Goal: Transaction & Acquisition: Purchase product/service

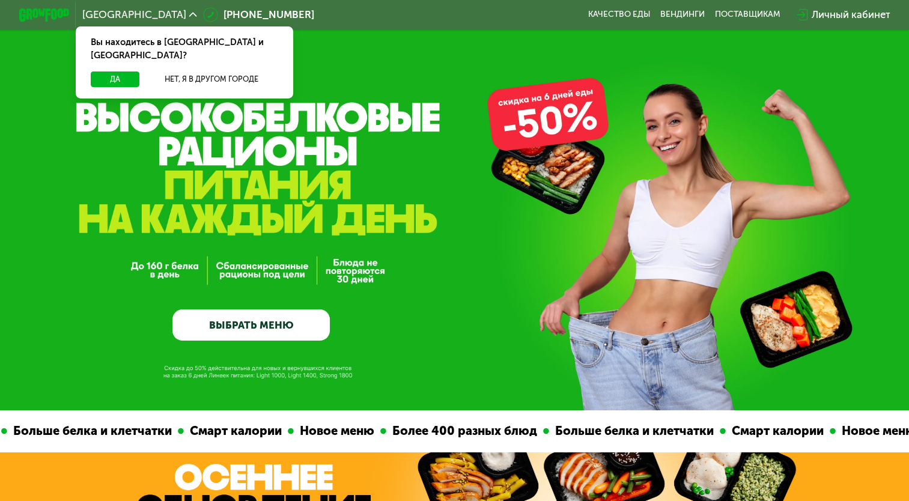
click at [257, 330] on link "ВЫБРАТЬ МЕНЮ" at bounding box center [250, 325] width 157 height 32
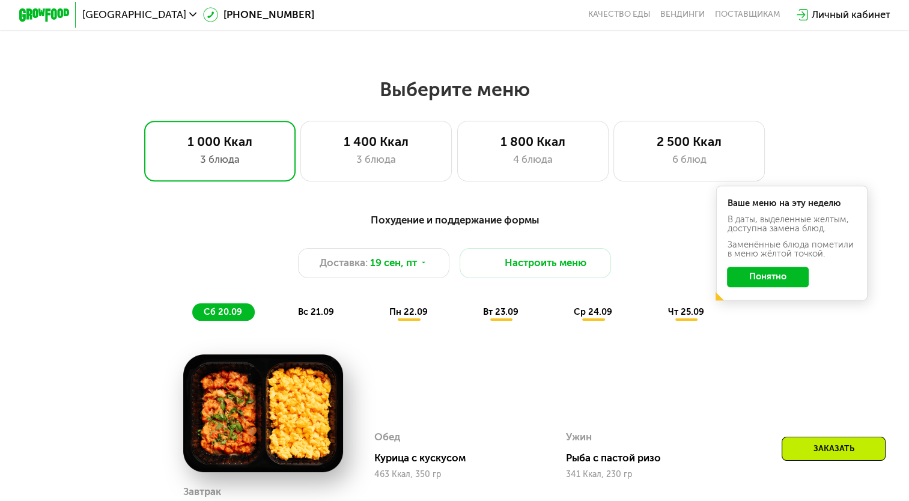
scroll to position [803, 0]
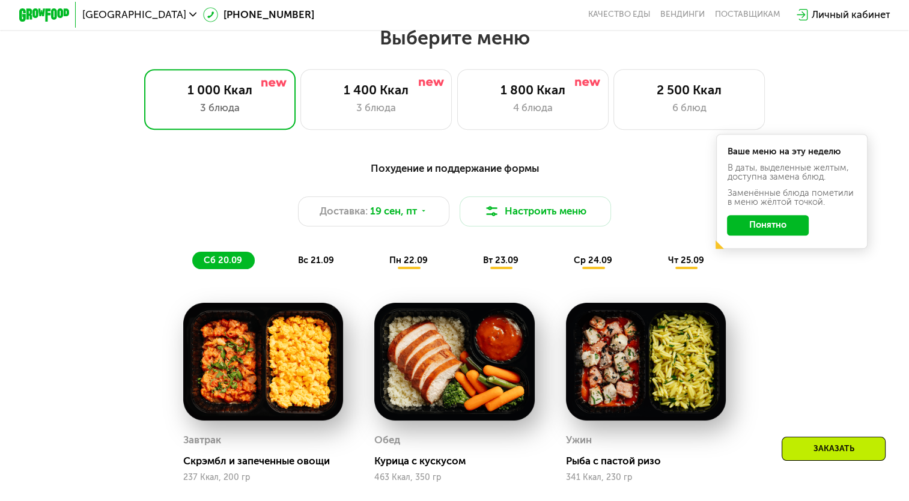
click at [189, 18] on icon at bounding box center [193, 15] width 8 height 8
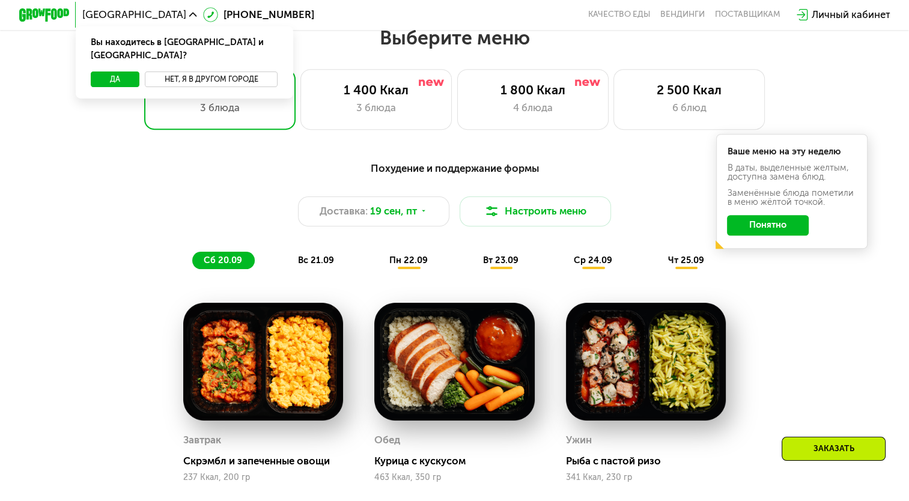
click at [224, 71] on button "Нет, я в другом городе" at bounding box center [211, 78] width 133 height 15
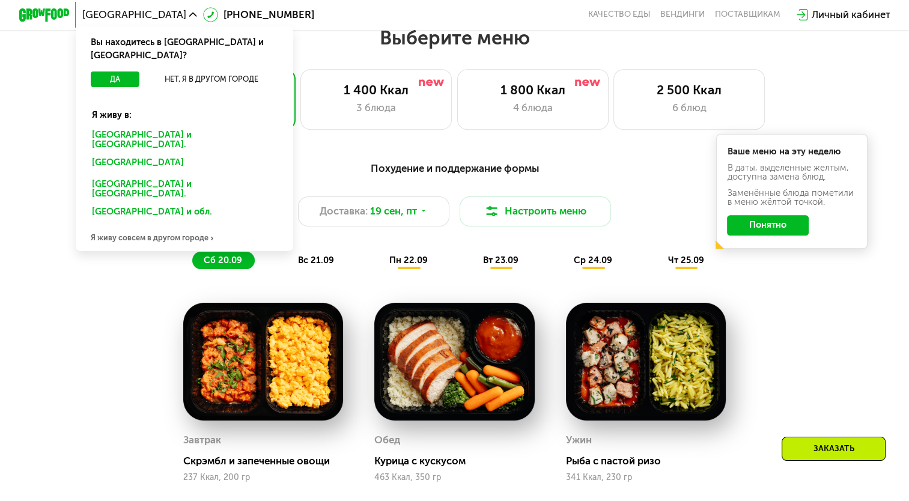
click at [183, 127] on div "Санкт-Петербурге и обл." at bounding box center [184, 140] width 202 height 26
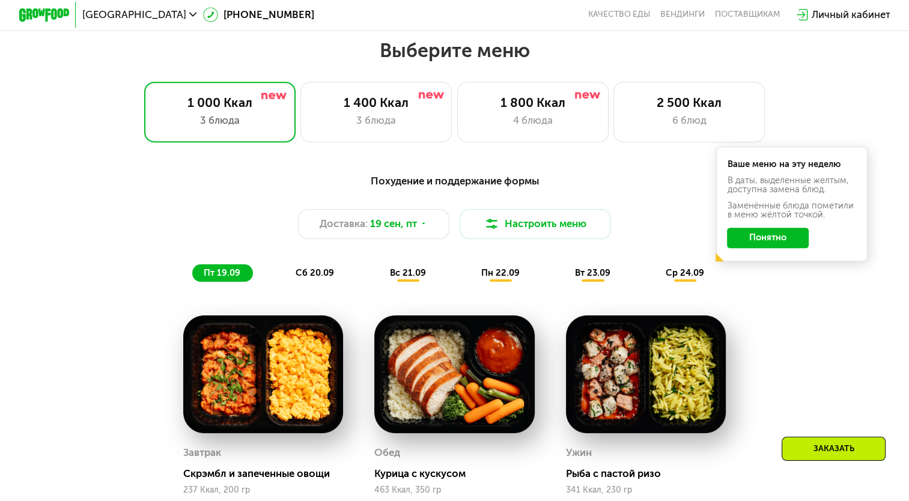
scroll to position [793, 0]
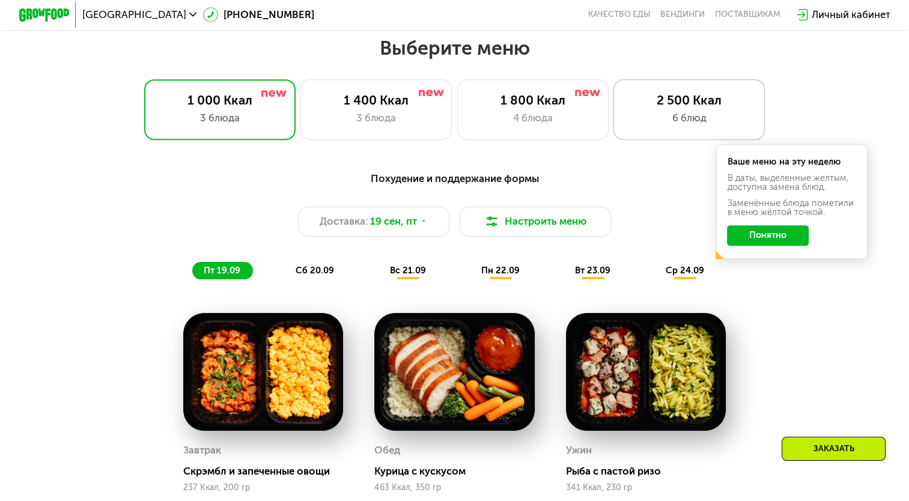
click at [676, 97] on div "2 500 Ккал" at bounding box center [688, 99] width 125 height 15
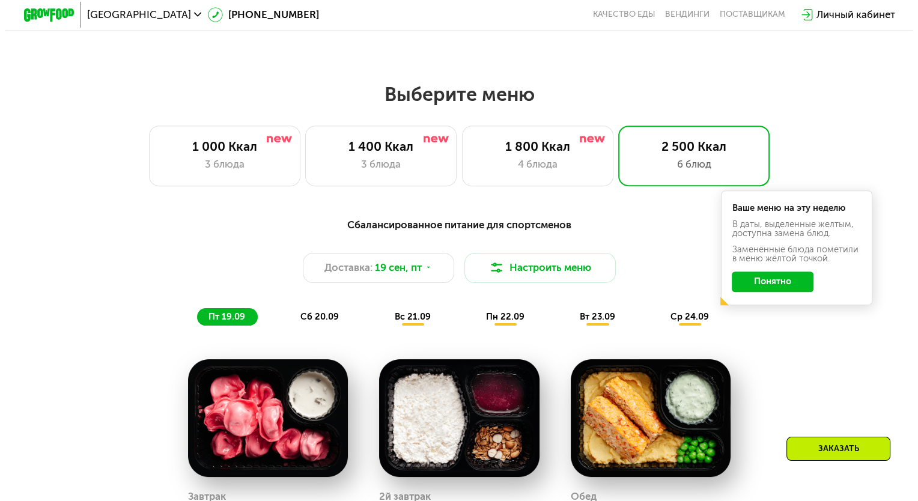
scroll to position [745, 0]
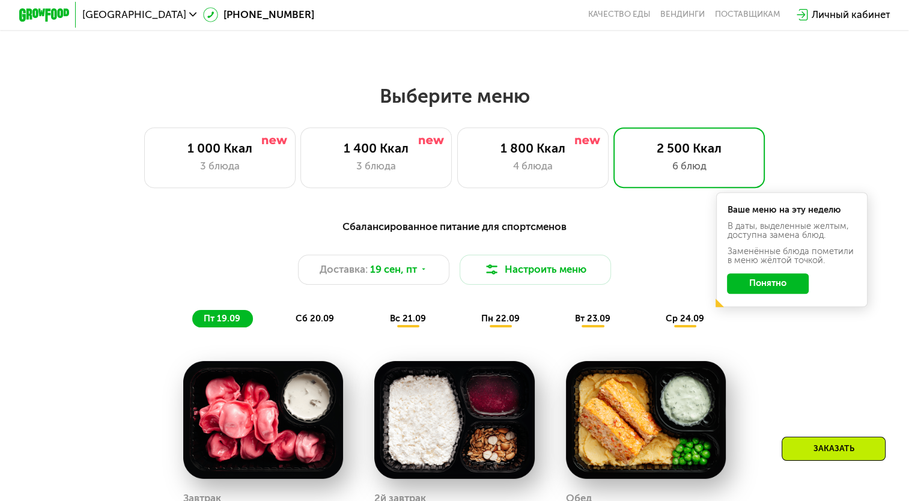
click at [762, 286] on button "Понятно" at bounding box center [768, 283] width 82 height 20
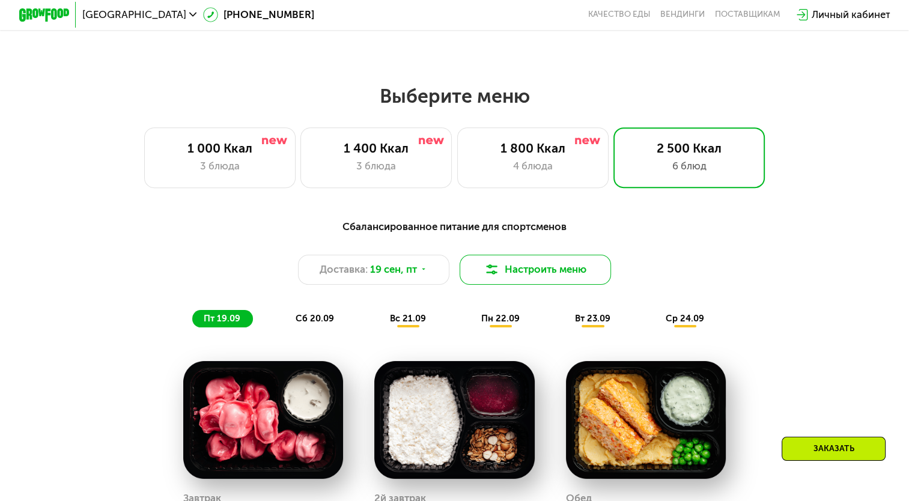
click at [531, 282] on button "Настроить меню" at bounding box center [534, 270] width 151 height 30
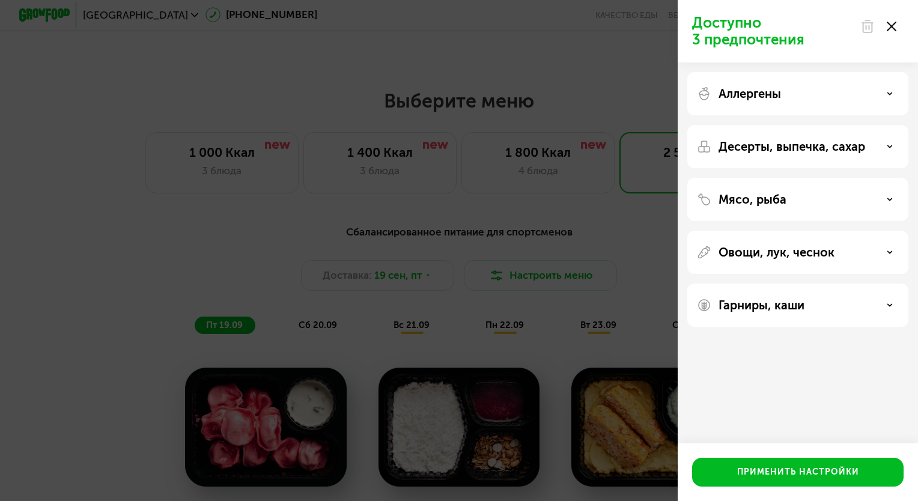
click at [887, 208] on div "Мясо, рыба" at bounding box center [797, 199] width 221 height 43
click at [893, 187] on div "Мясо, рыба" at bounding box center [797, 199] width 221 height 43
click at [888, 198] on icon at bounding box center [889, 199] width 6 height 6
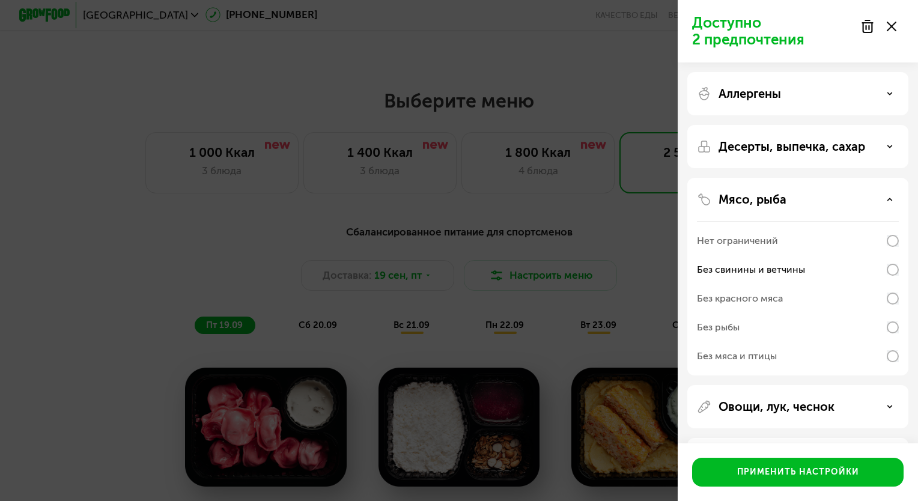
click at [879, 153] on div "Десерты, выпечка, сахар" at bounding box center [798, 146] width 202 height 14
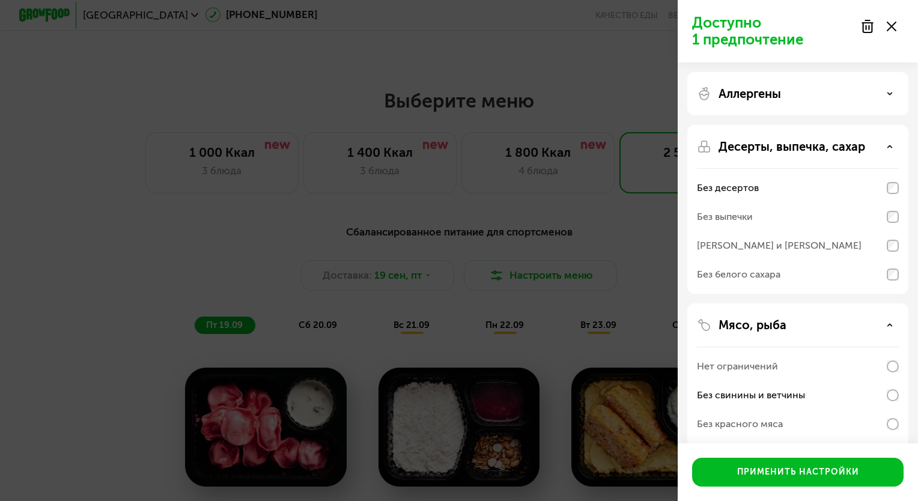
click at [917, 217] on div "Аллергены Десерты, выпечка, сахар Без десертов Без выпечки Без сэндвичей и круа…" at bounding box center [797, 339] width 240 height 554
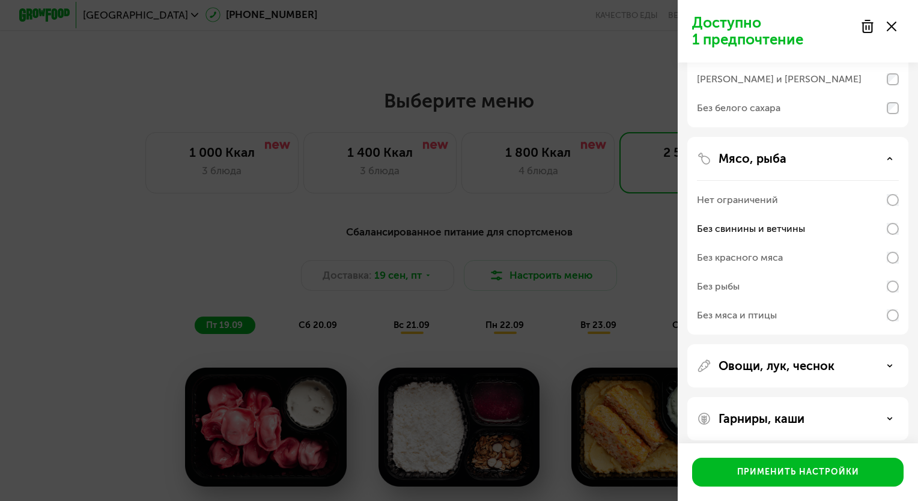
scroll to position [175, 0]
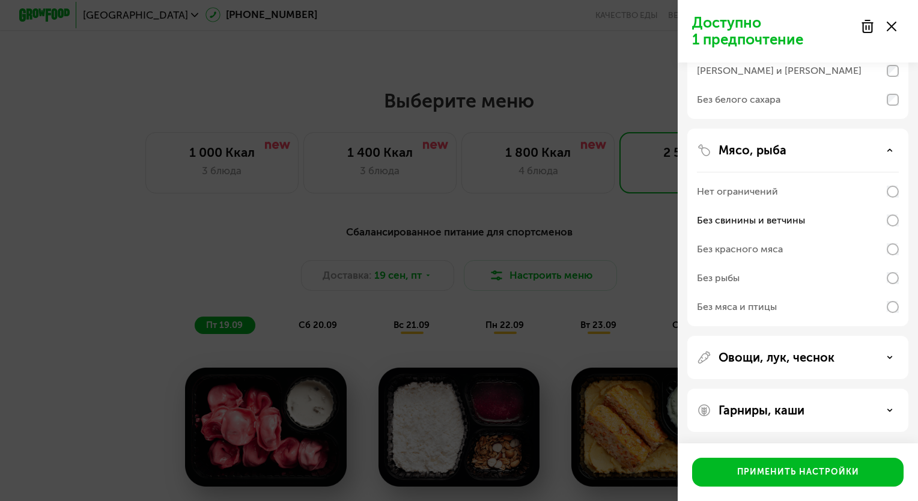
click at [891, 371] on div "Овощи, лук, чеснок" at bounding box center [797, 357] width 221 height 43
click at [889, 362] on div "Овощи, лук, чеснок" at bounding box center [798, 357] width 202 height 14
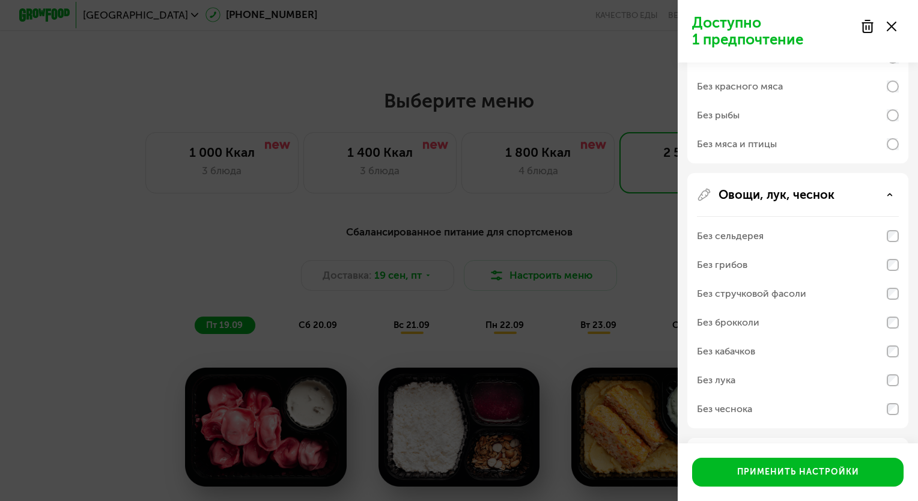
scroll to position [387, 0]
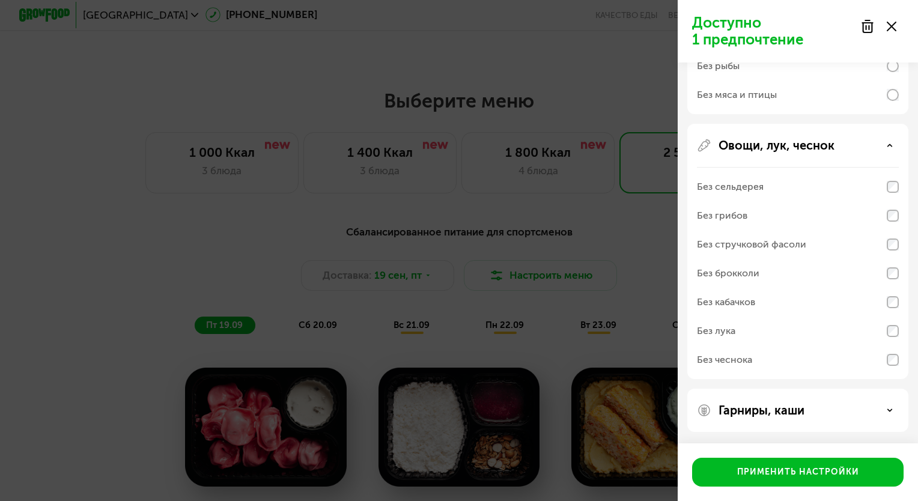
click at [894, 413] on div "Гарниры, каши" at bounding box center [798, 410] width 202 height 14
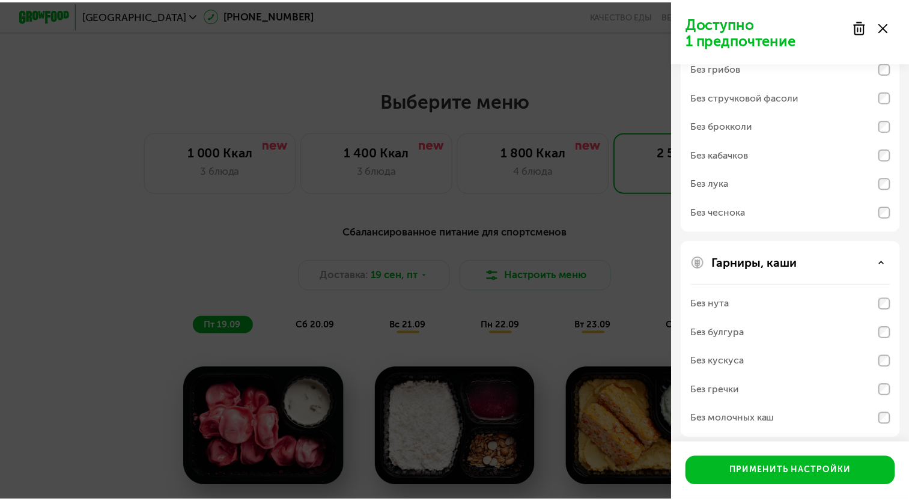
scroll to position [541, 0]
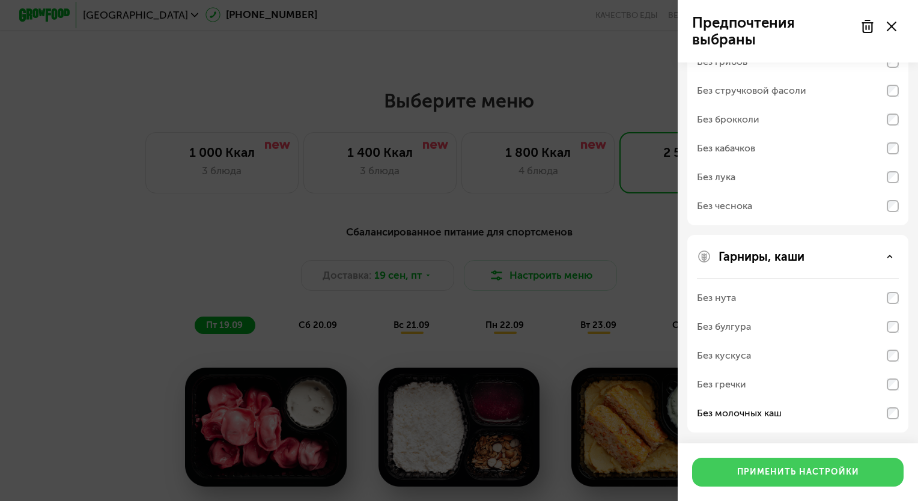
click at [834, 473] on div "Применить настройки" at bounding box center [798, 472] width 122 height 12
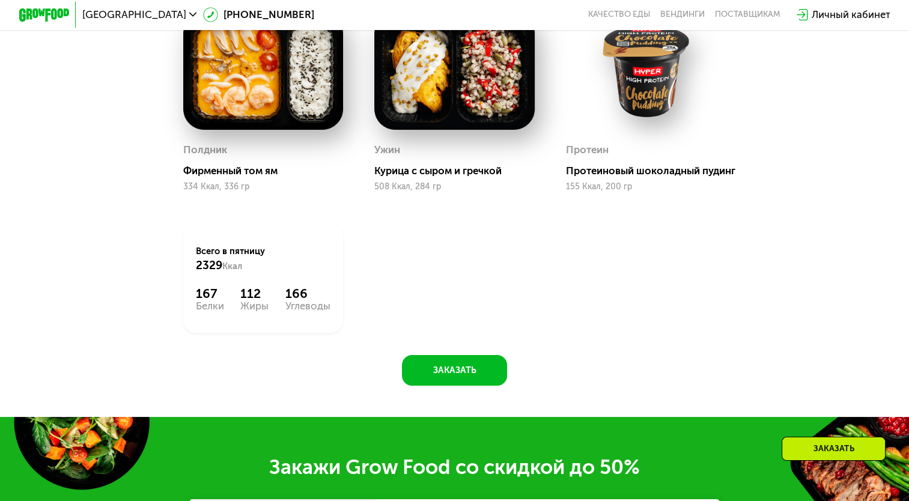
scroll to position [1331, 0]
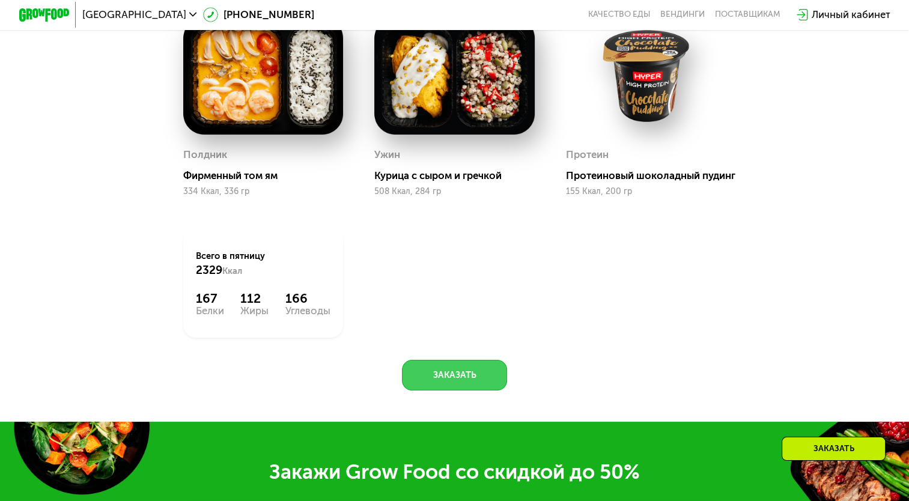
click at [464, 390] on button "Заказать" at bounding box center [454, 375] width 105 height 30
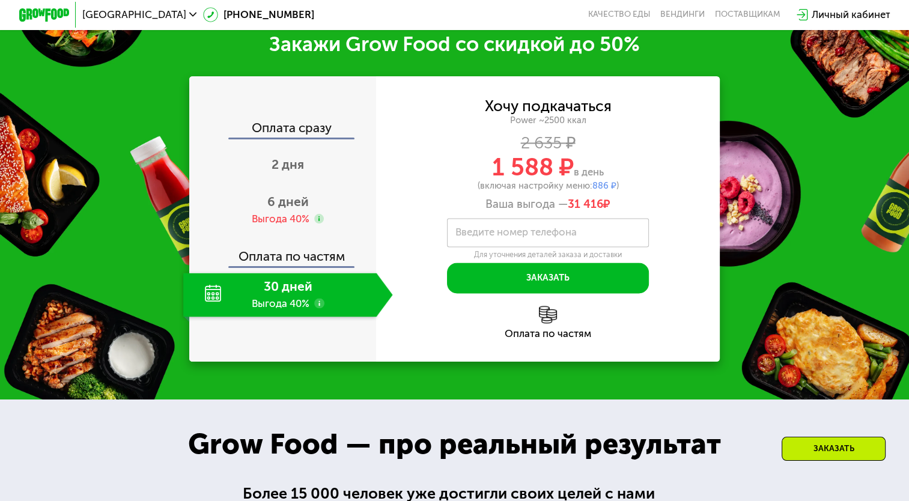
scroll to position [1779, 0]
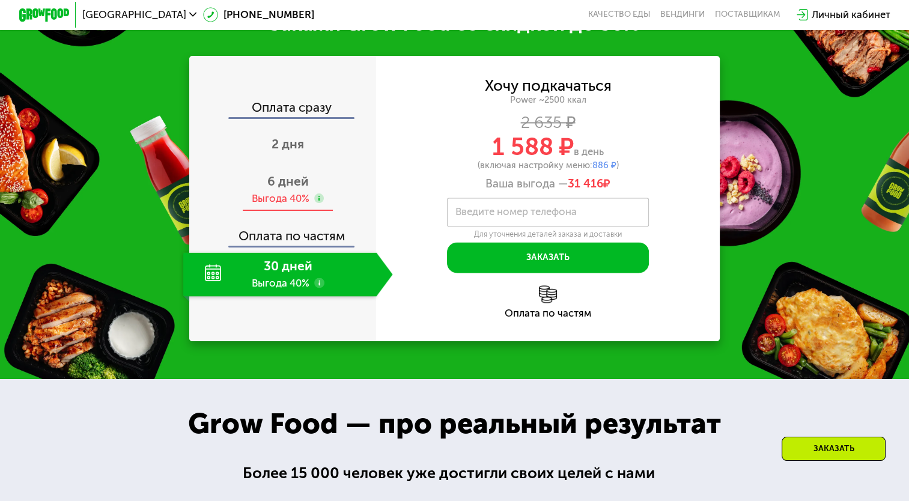
click at [273, 205] on div "Выгода 40%" at bounding box center [281, 199] width 58 height 14
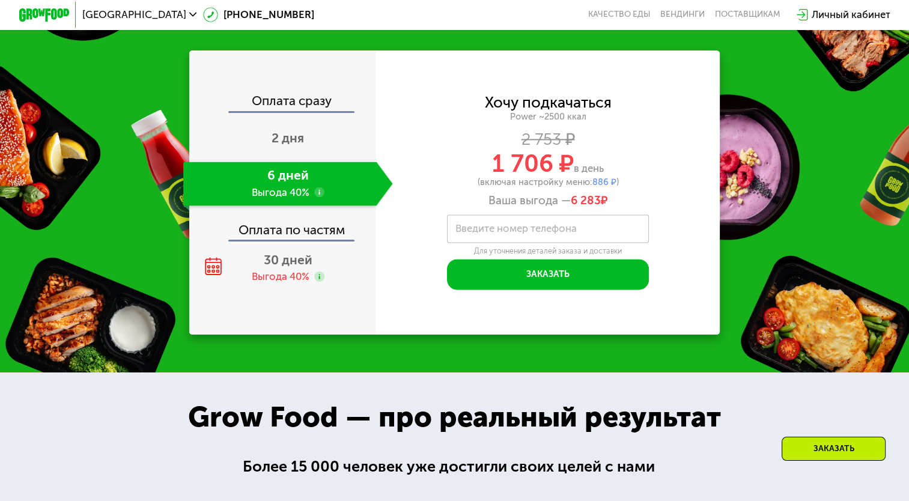
scroll to position [1770, 0]
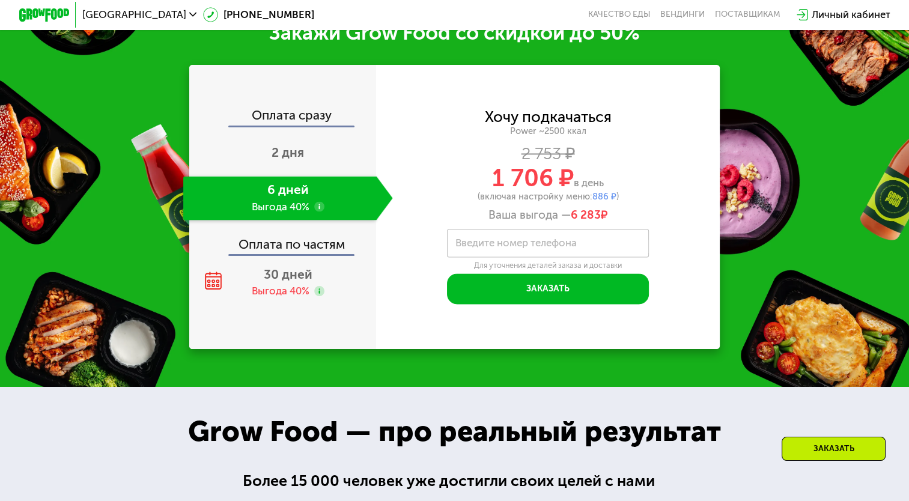
click at [533, 247] on label "Введите номер телефона" at bounding box center [515, 243] width 121 height 7
click at [533, 257] on input "Введите номер телефона" at bounding box center [548, 243] width 202 height 28
click at [288, 254] on div "Оплата по частям" at bounding box center [283, 239] width 186 height 29
click at [304, 254] on div "Оплата по частям" at bounding box center [283, 239] width 186 height 29
click at [317, 211] on use at bounding box center [319, 206] width 10 height 10
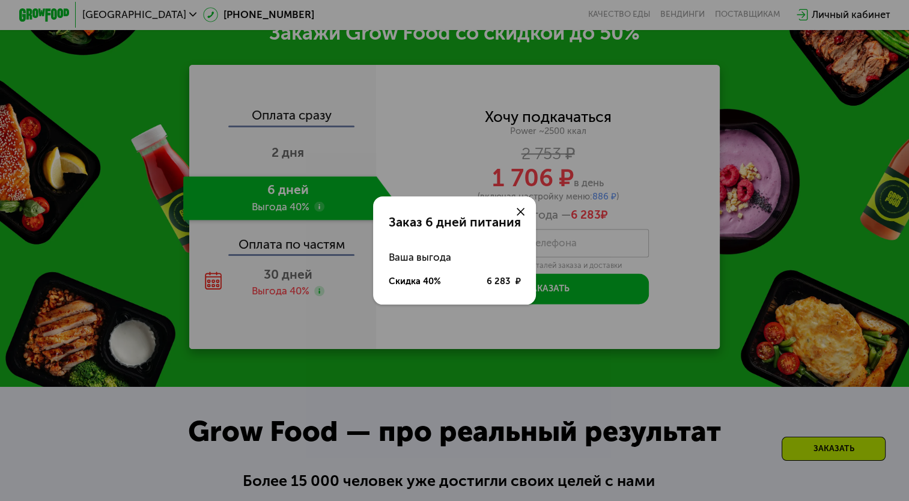
click at [675, 225] on div "Заказ 6 дней питания Ваша выгода Скидка 40% 6 283 ₽" at bounding box center [454, 250] width 909 height 501
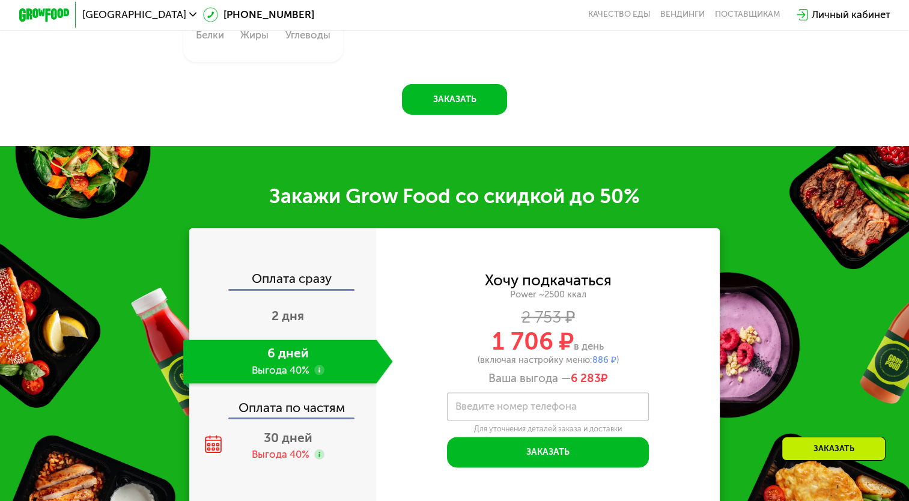
scroll to position [1699, 0]
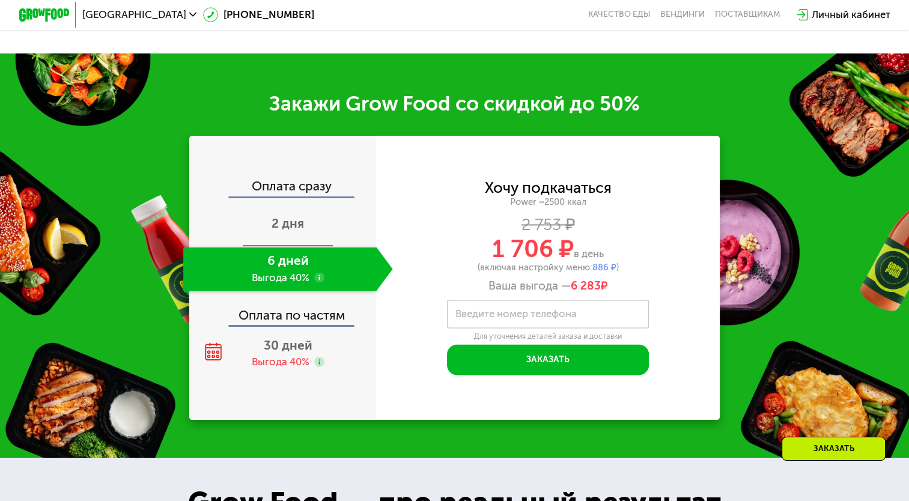
click at [283, 231] on span "2 дня" at bounding box center [287, 223] width 32 height 15
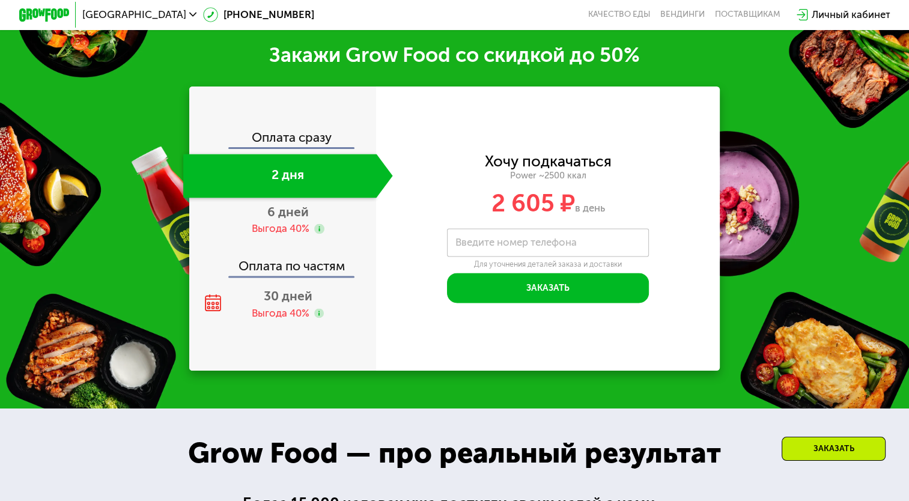
scroll to position [1667, 0]
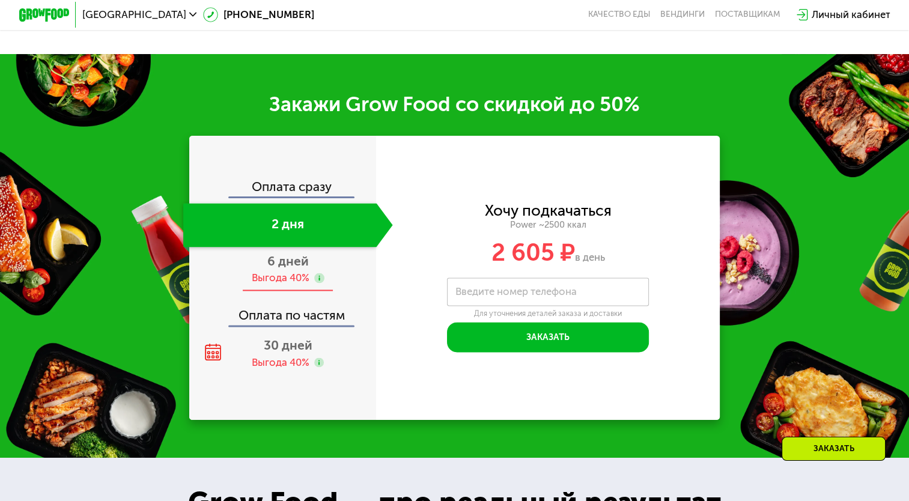
click at [279, 268] on span "6 дней" at bounding box center [287, 260] width 41 height 15
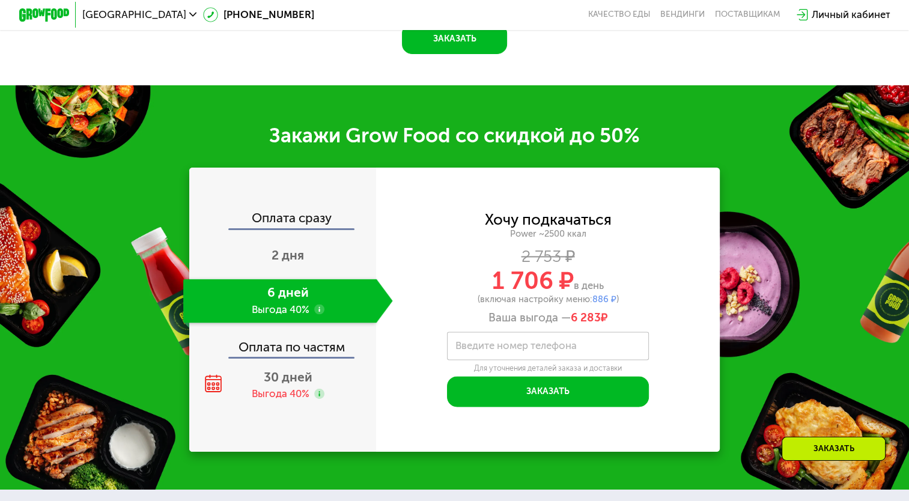
scroll to position [1699, 0]
